Goal: Task Accomplishment & Management: Manage account settings

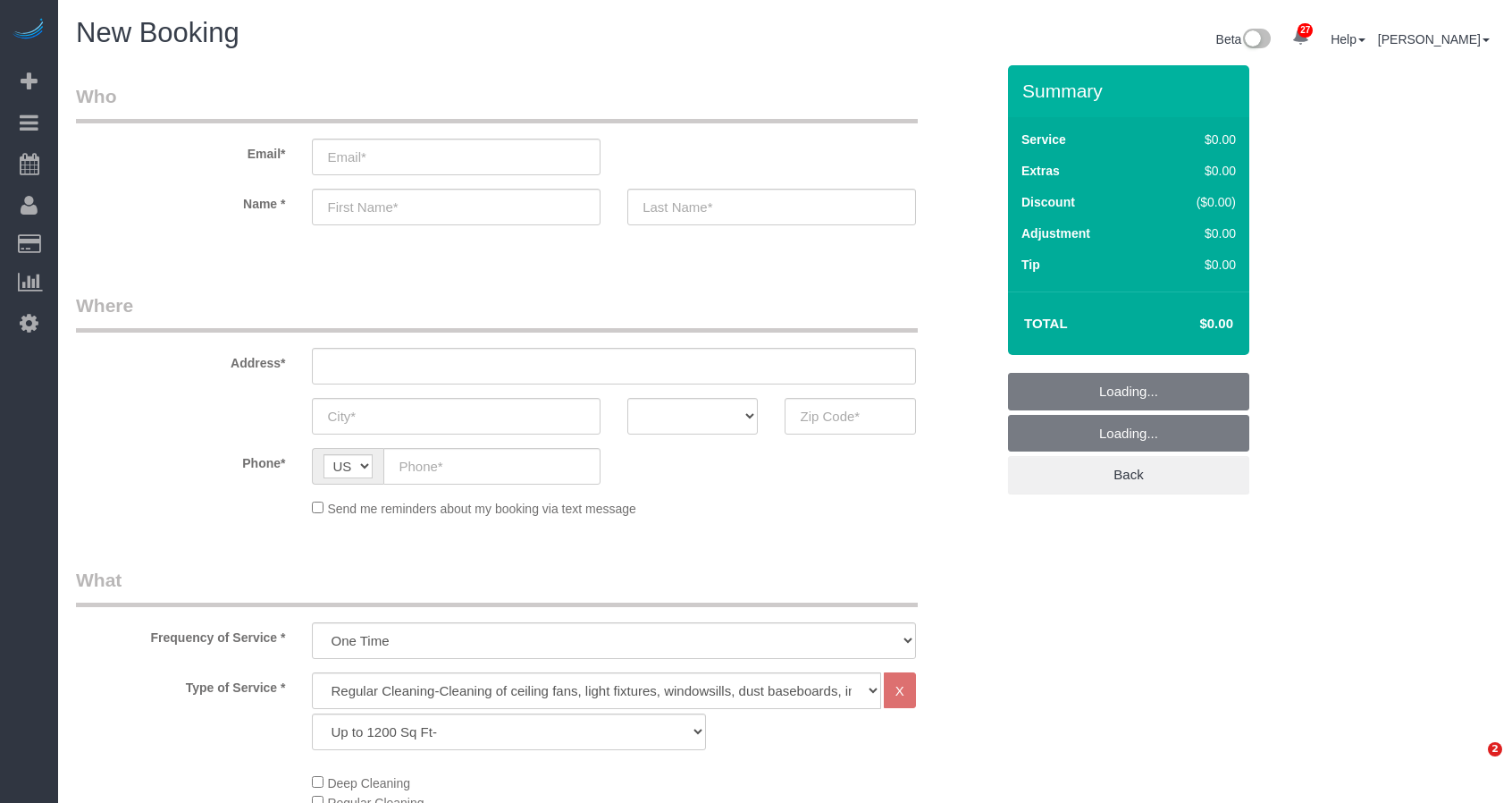
select select "3"
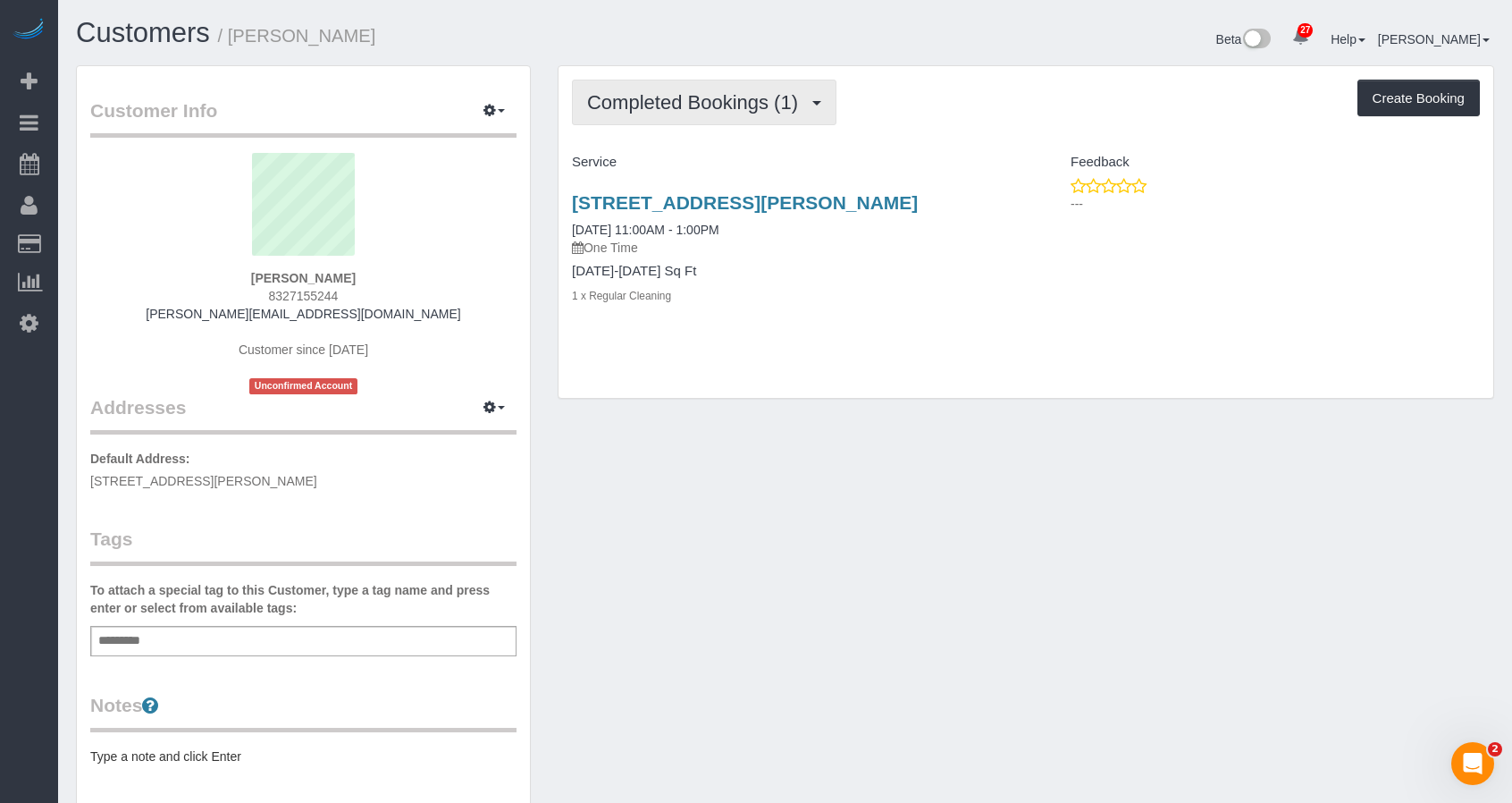
click at [687, 107] on span "Completed Bookings (1)" at bounding box center [697, 102] width 219 height 22
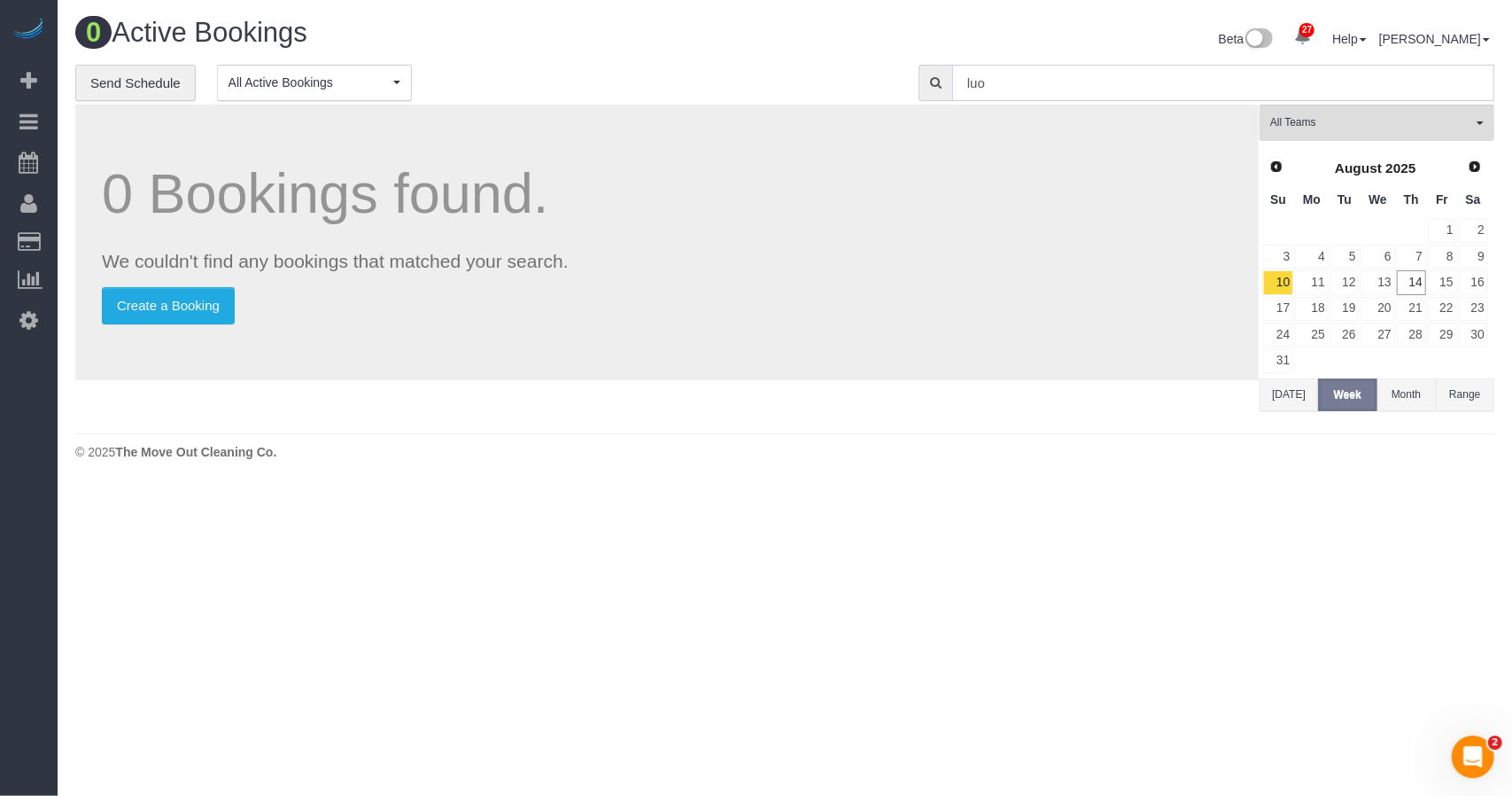
click at [987, 79] on input "luo" at bounding box center [1224, 83] width 542 height 36
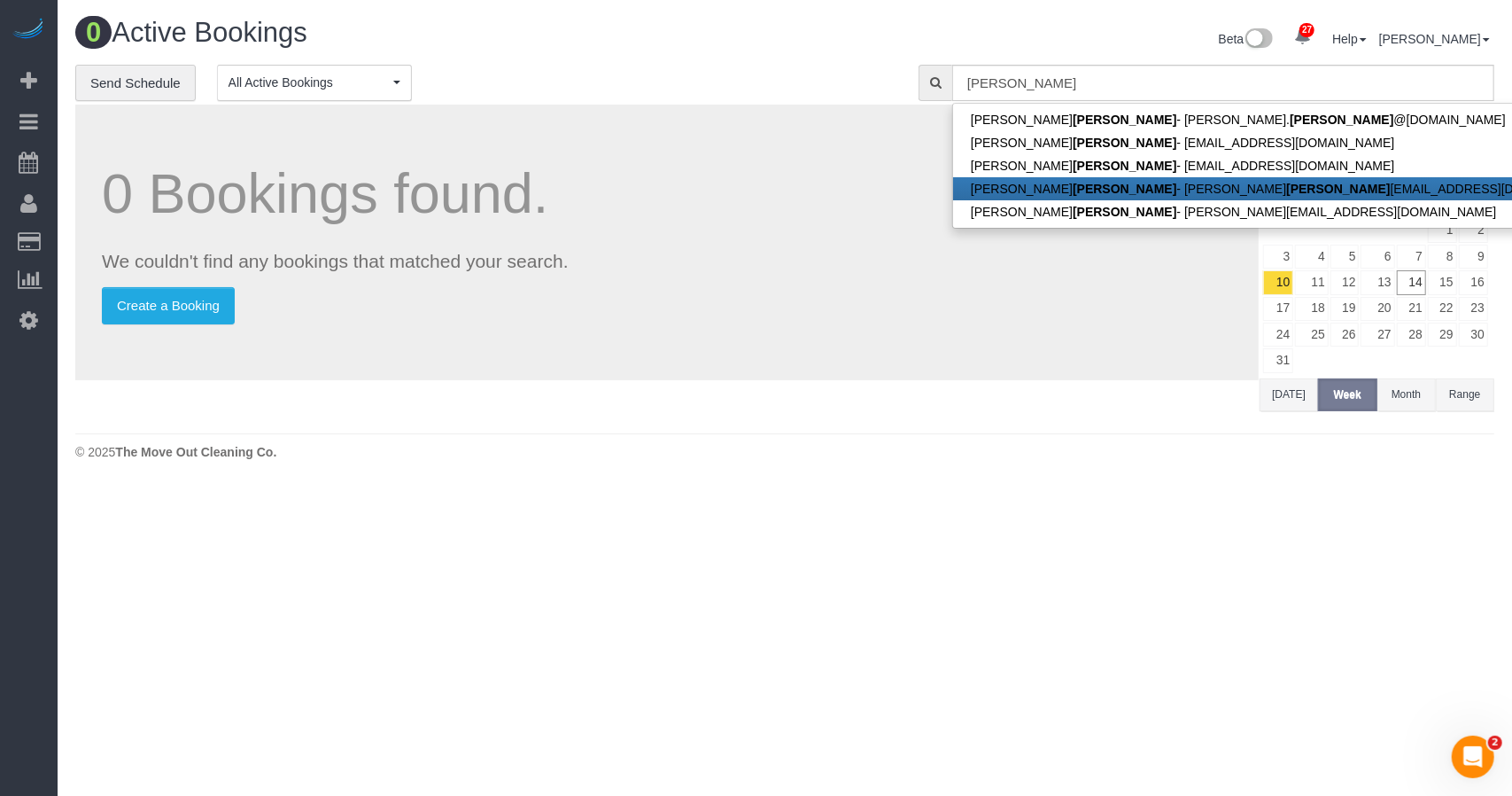
click at [984, 186] on link "Kevin Luong - kevin luong homes@gmail.com" at bounding box center [1286, 188] width 665 height 23
type input "kevinluonghomes@gmail.com"
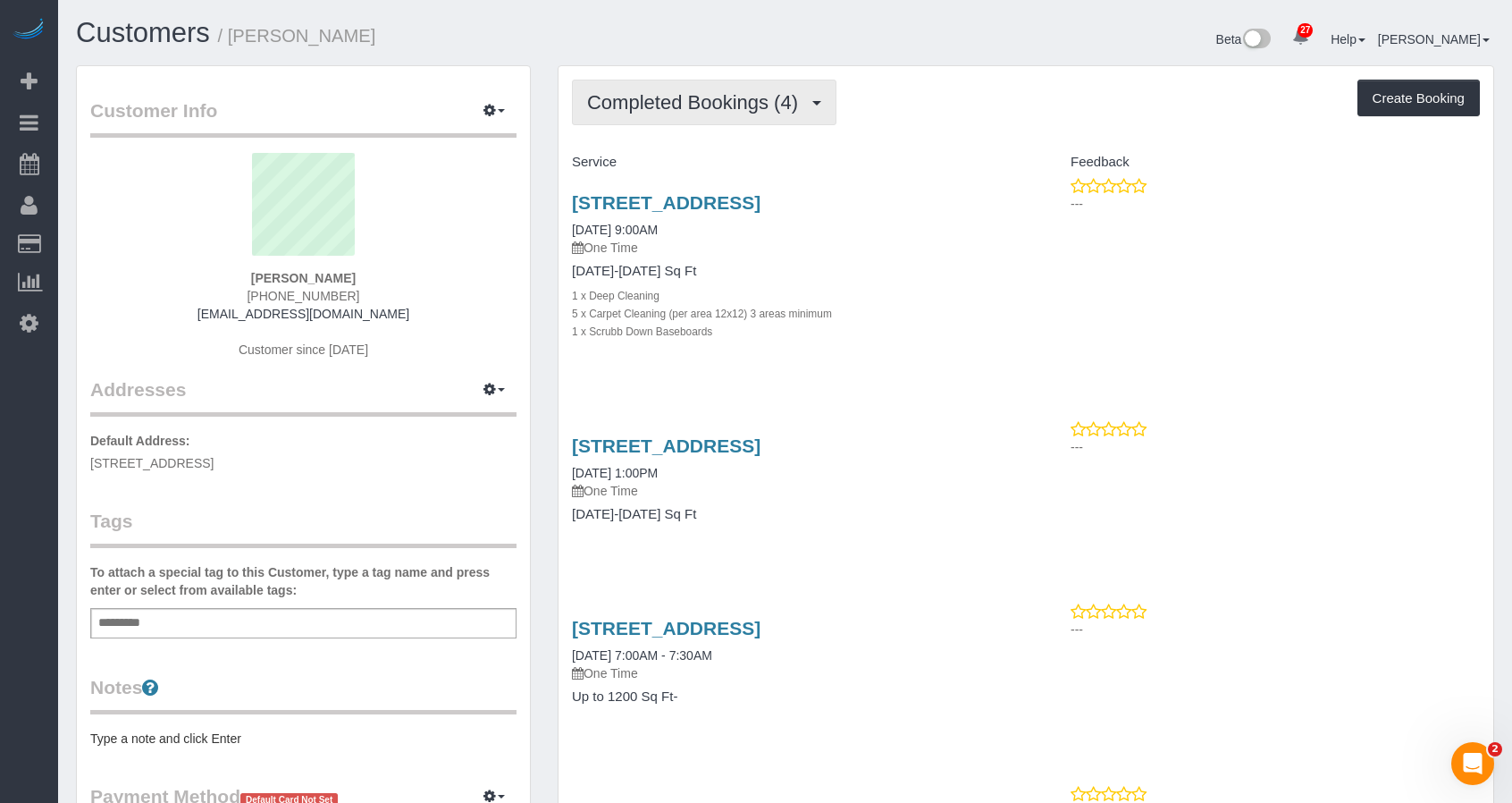
click at [647, 108] on span "Completed Bookings (4)" at bounding box center [697, 102] width 219 height 22
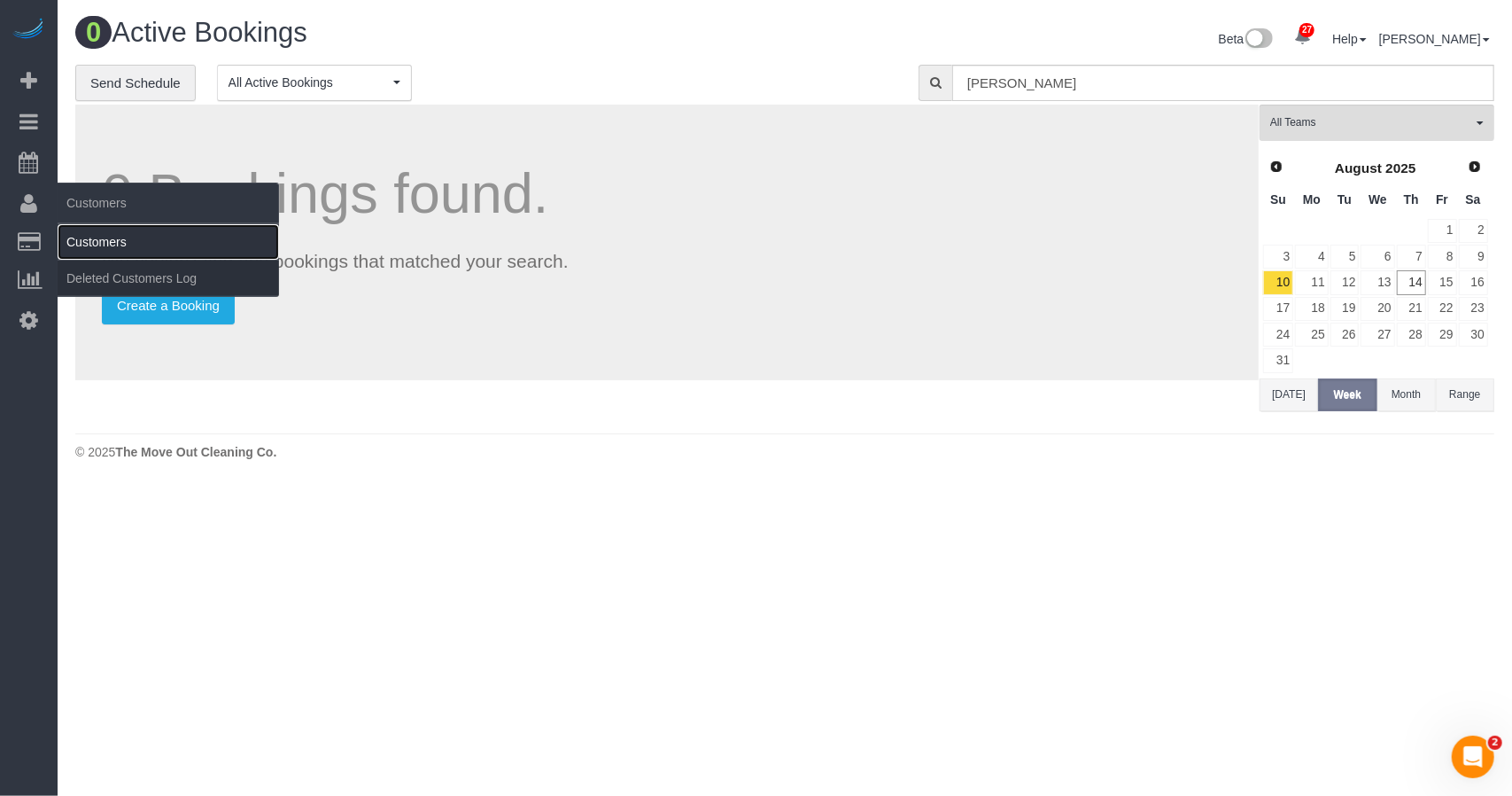
click at [121, 237] on link "Customers" at bounding box center [169, 241] width 221 height 35
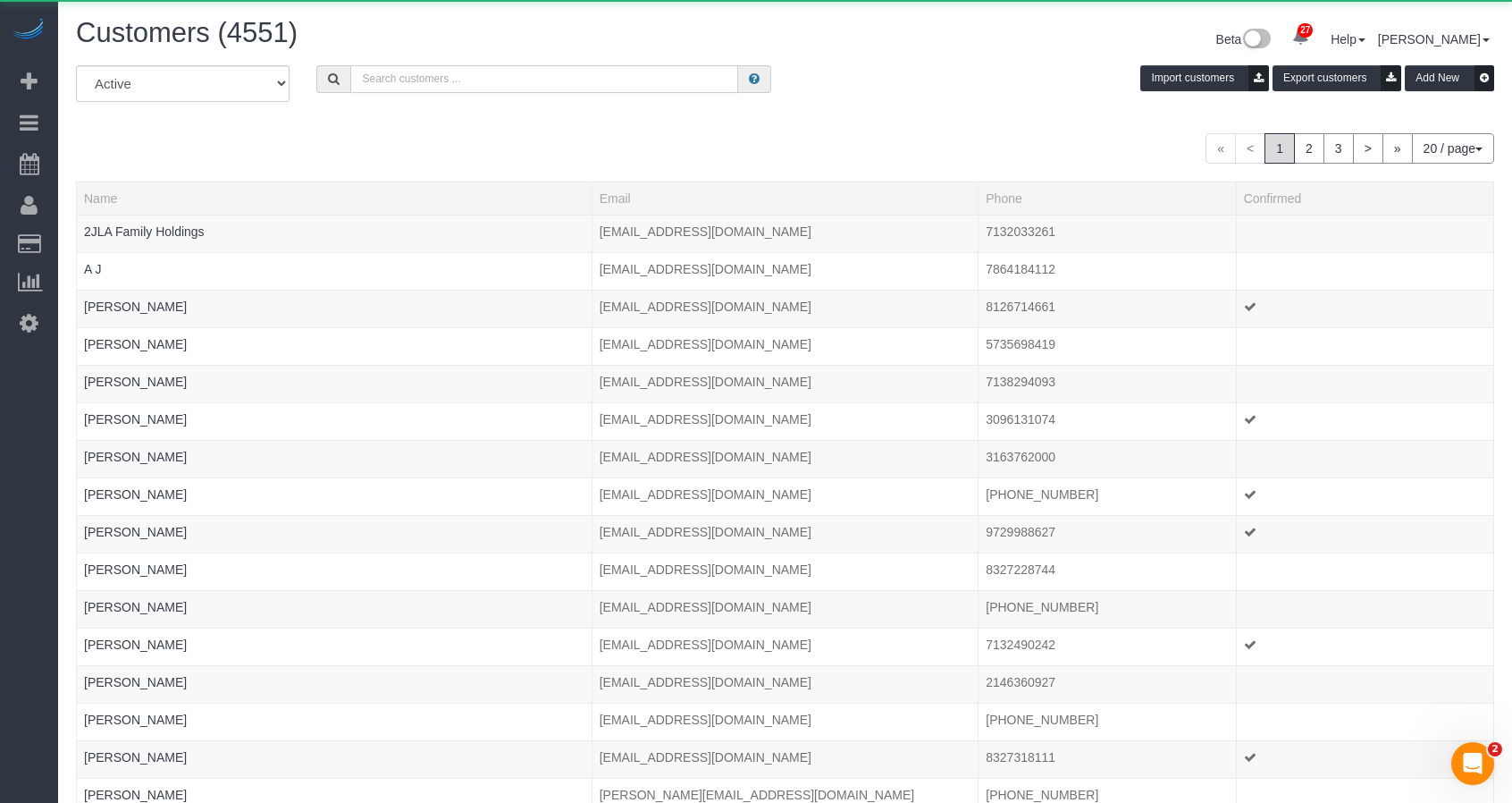
click at [508, 74] on input "text" at bounding box center [544, 79] width 388 height 27
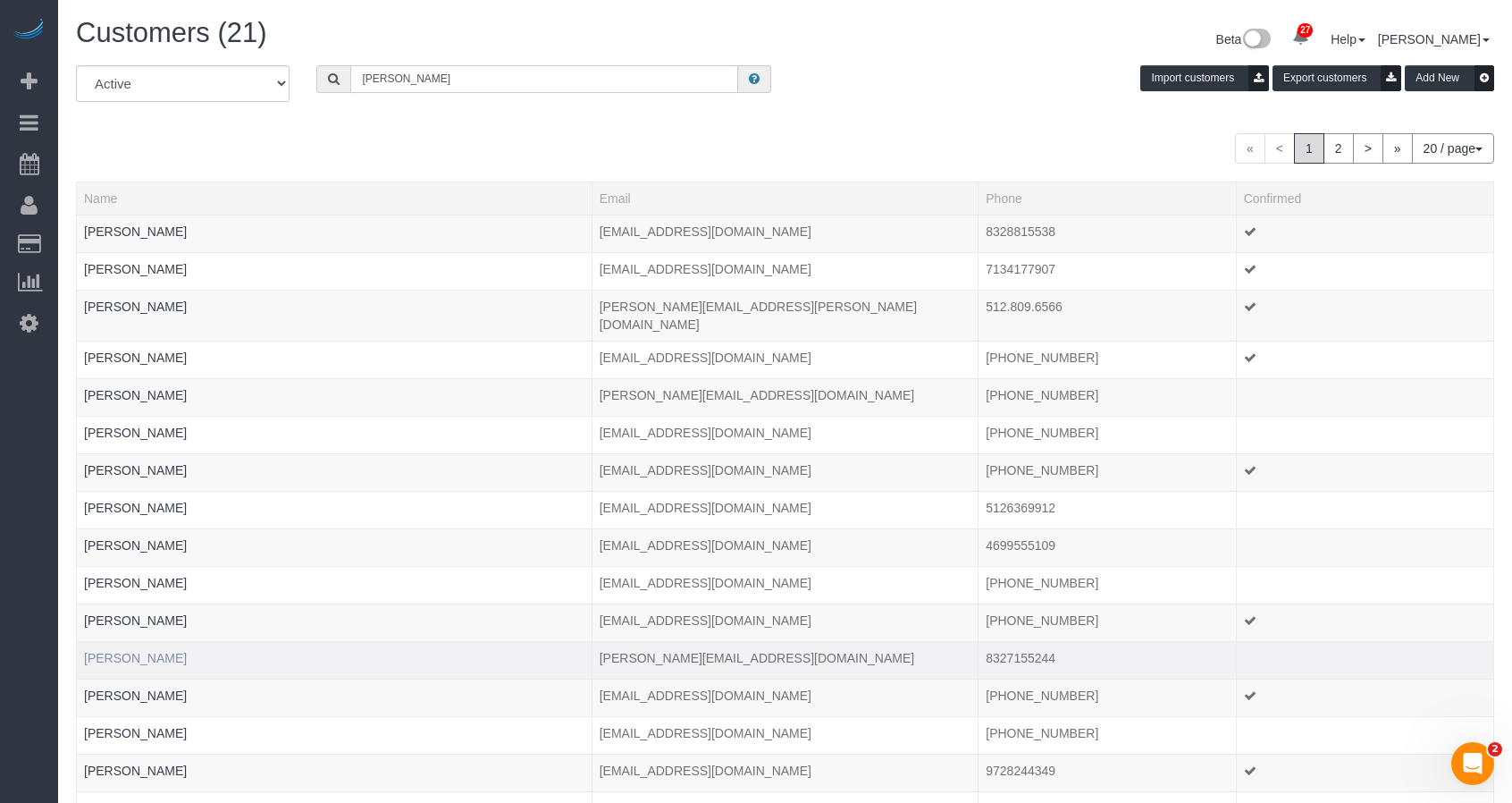
type input "kevin"
click at [122, 651] on link "Kevin Luong" at bounding box center [135, 658] width 102 height 15
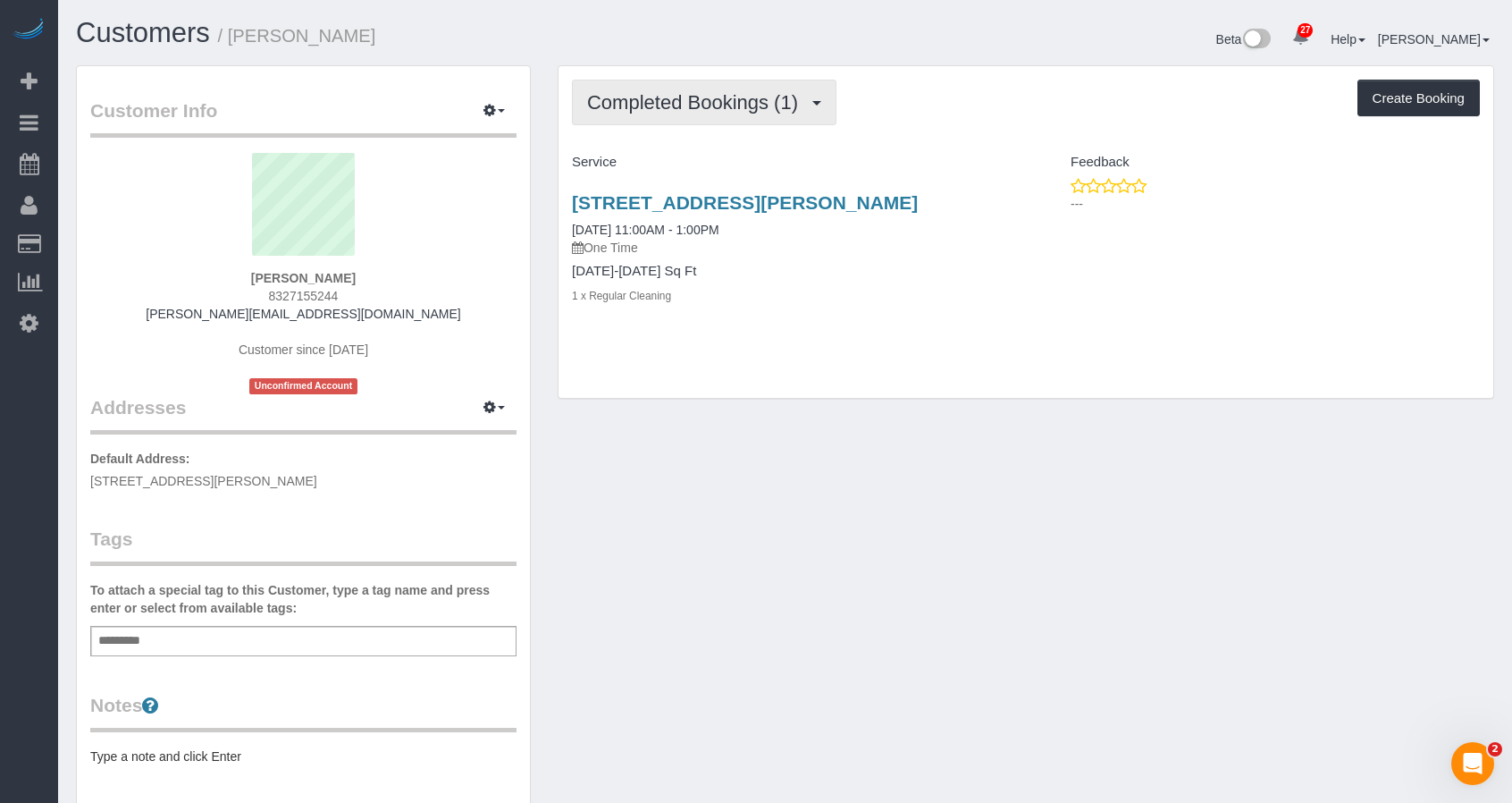
click at [711, 102] on span "Completed Bookings (1)" at bounding box center [697, 102] width 219 height 22
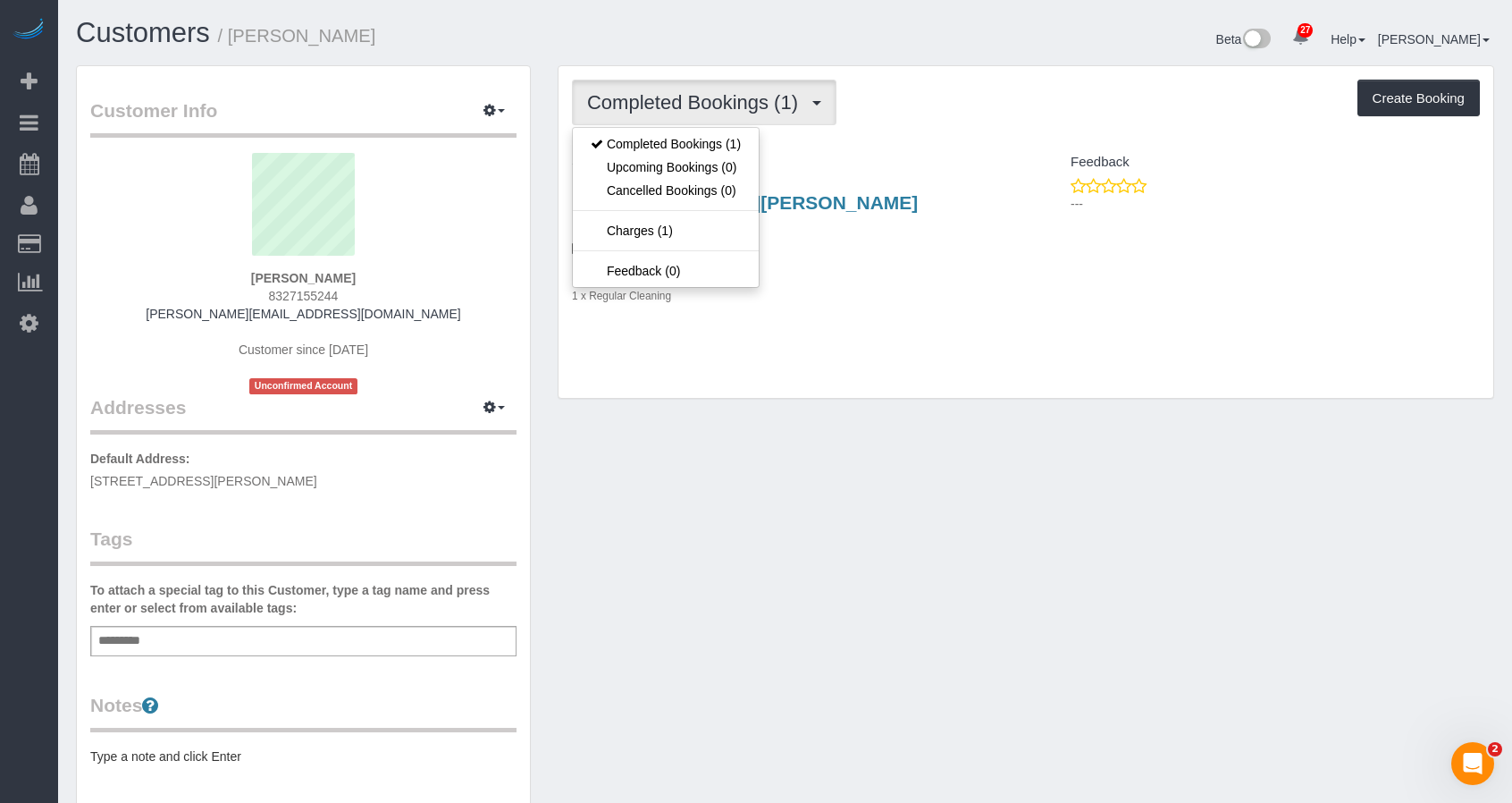
scroll to position [205, 0]
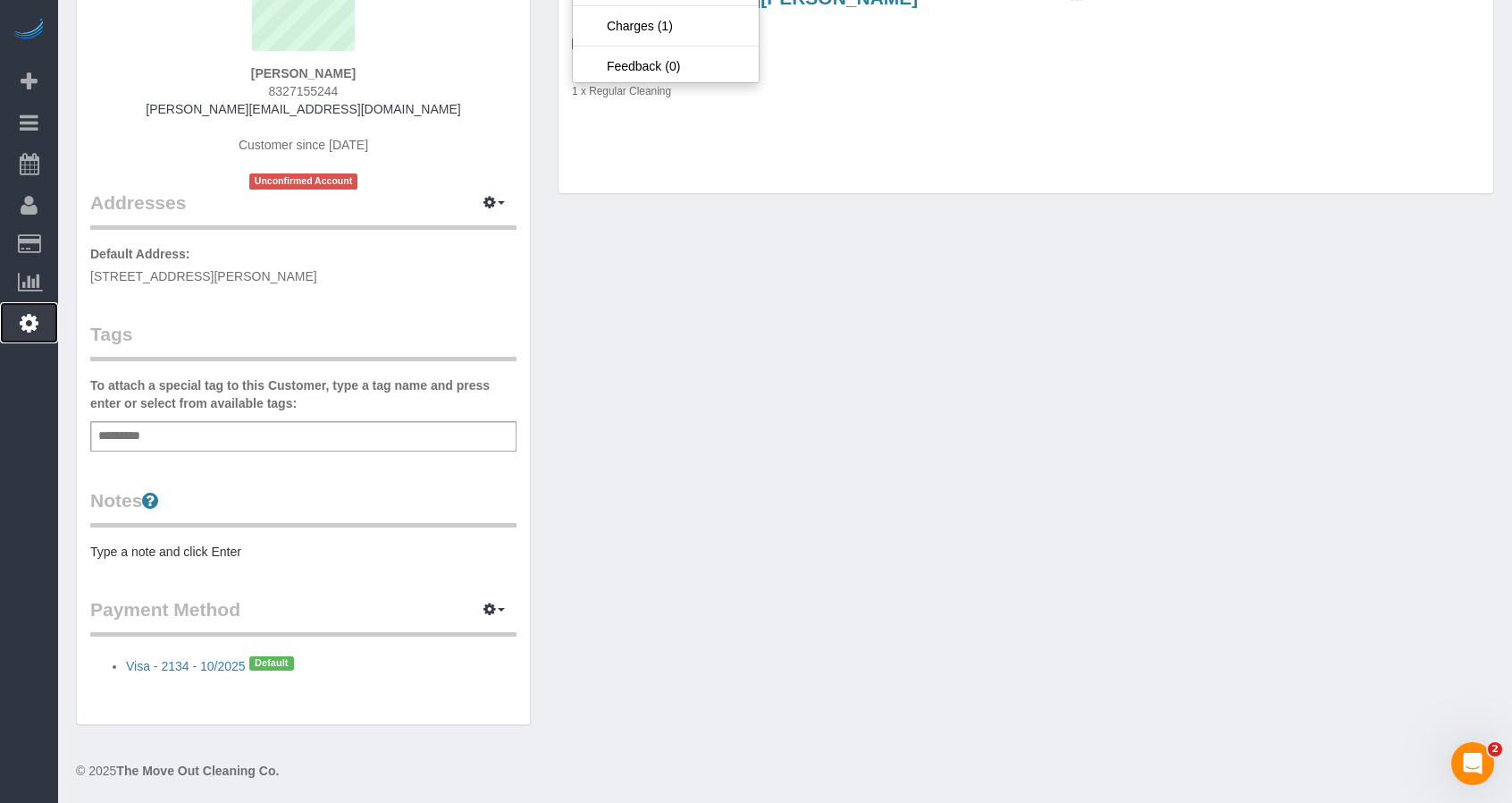
click at [27, 322] on icon at bounding box center [29, 322] width 19 height 21
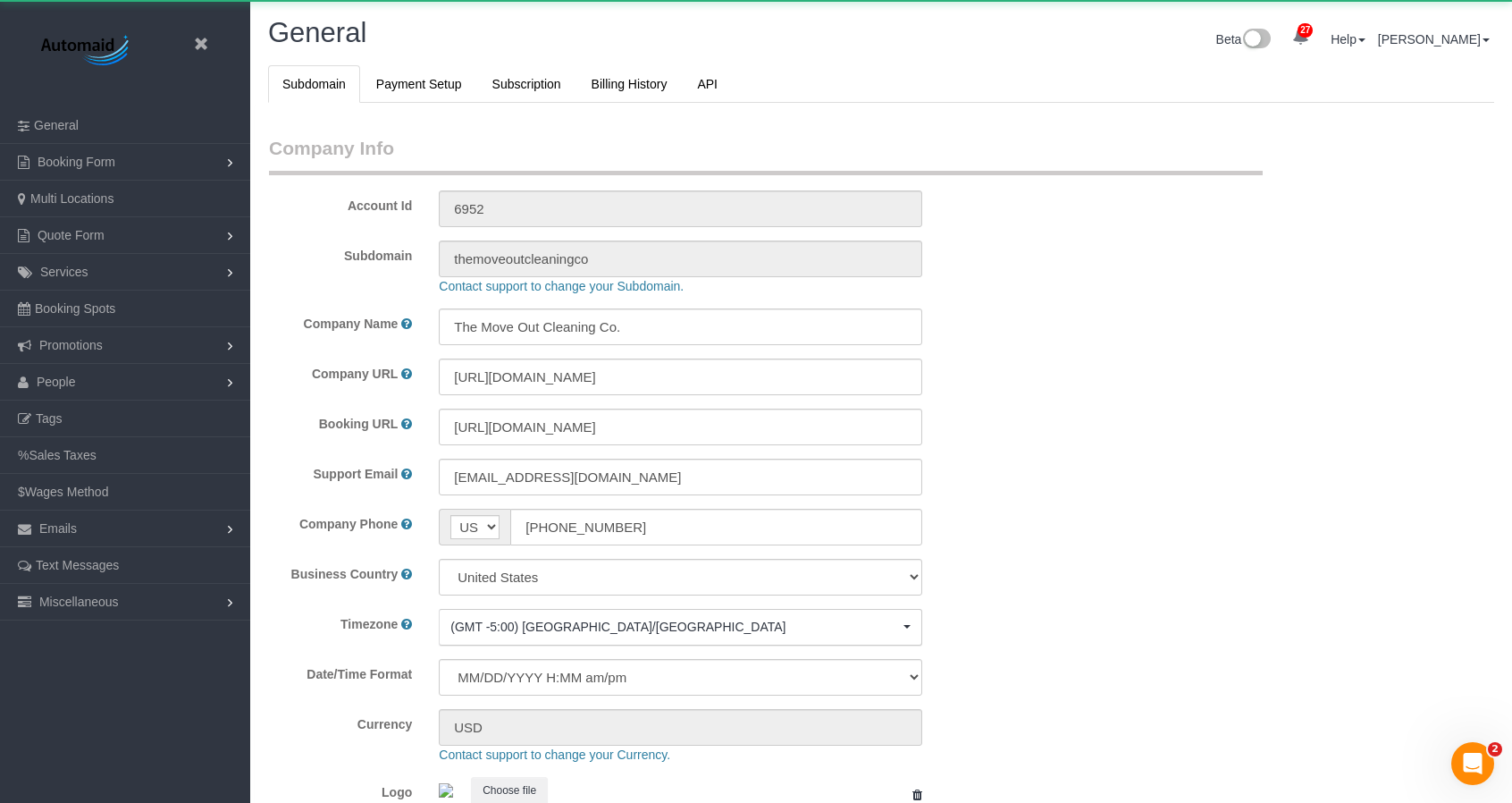
scroll to position [3654, 1512]
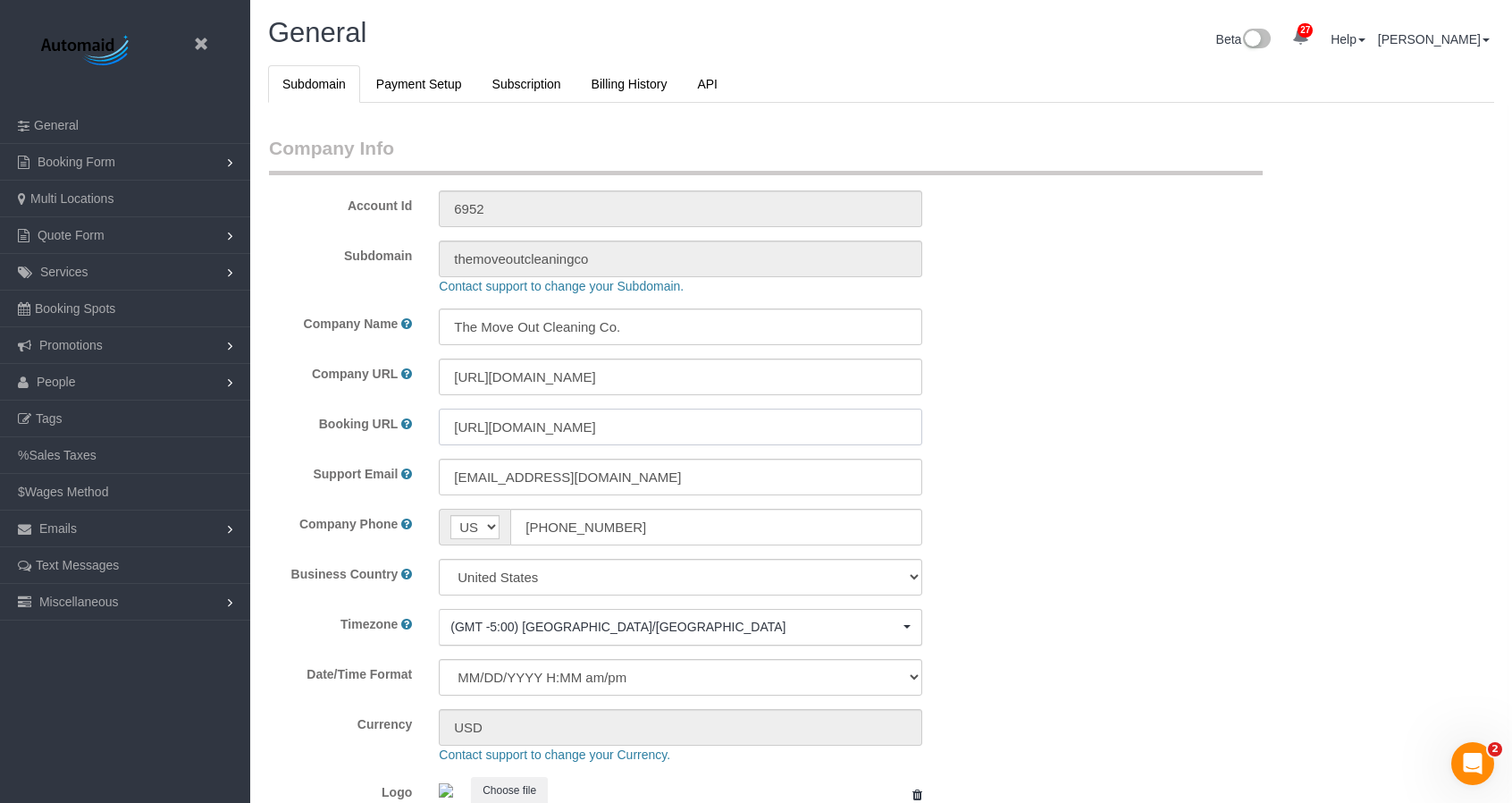
click at [521, 435] on input "https://themoveoutcleaners.com/book/" at bounding box center [680, 427] width 484 height 37
